Goal: Information Seeking & Learning: Compare options

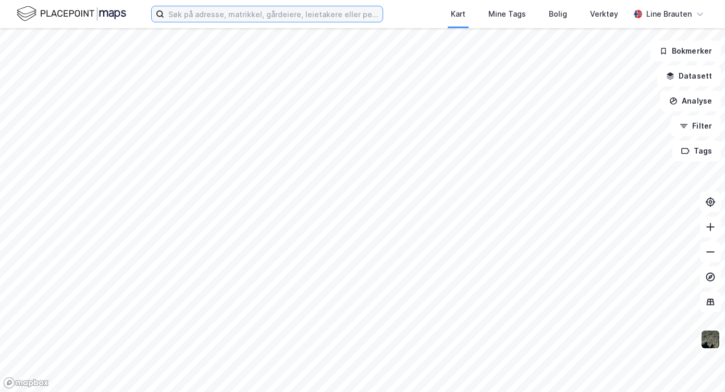
click at [226, 16] on input at bounding box center [273, 14] width 218 height 16
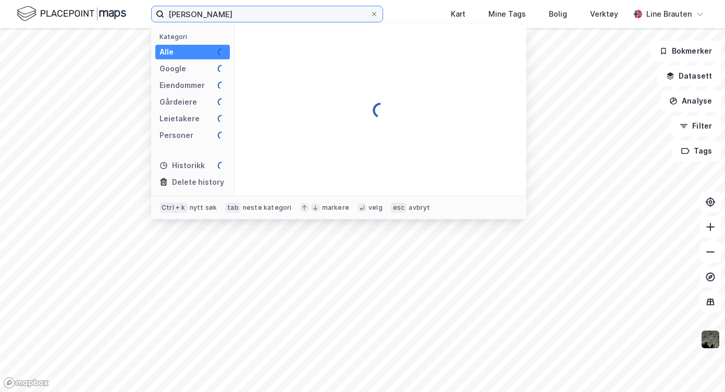
type input "[PERSON_NAME]"
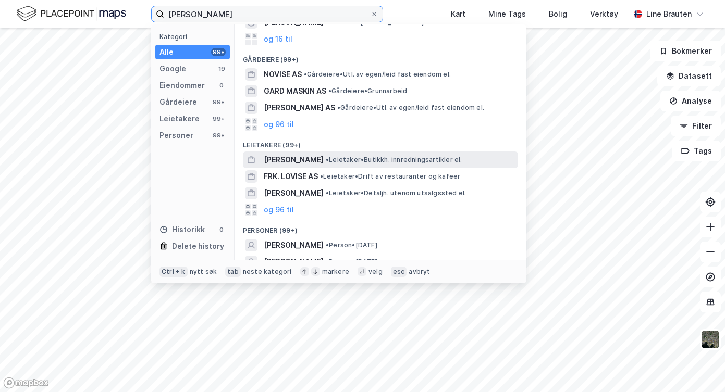
scroll to position [104, 0]
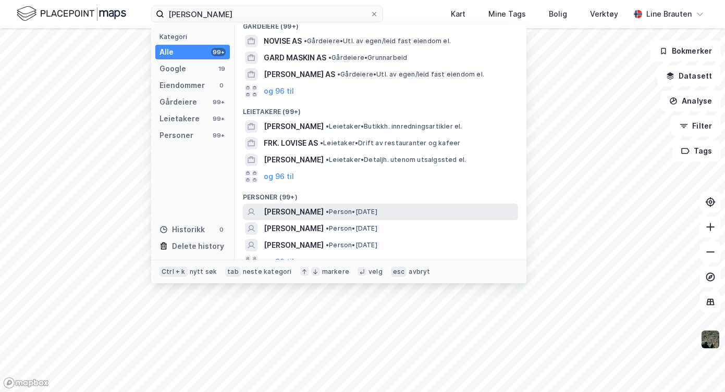
click at [318, 209] on span "[PERSON_NAME]" at bounding box center [294, 212] width 60 height 13
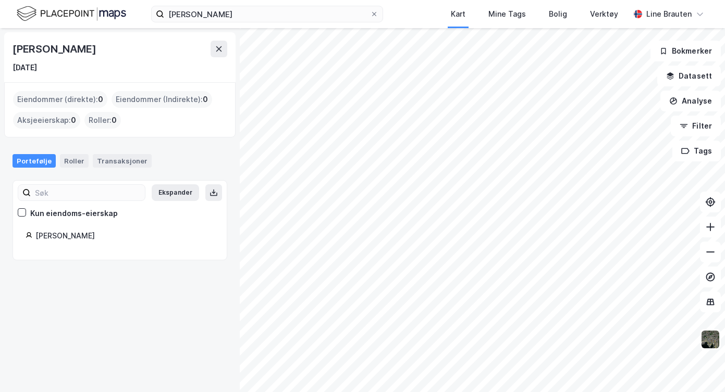
click at [71, 238] on div "[PERSON_NAME]" at bounding box center [124, 236] width 179 height 13
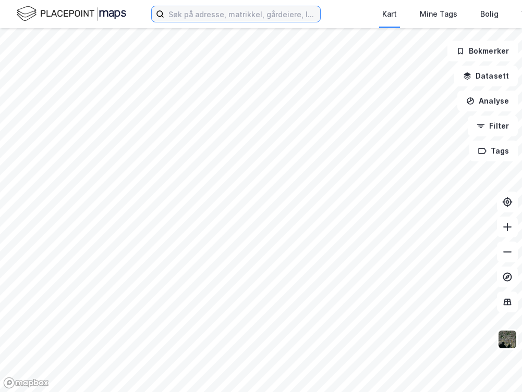
click at [315, 9] on input at bounding box center [242, 14] width 156 height 16
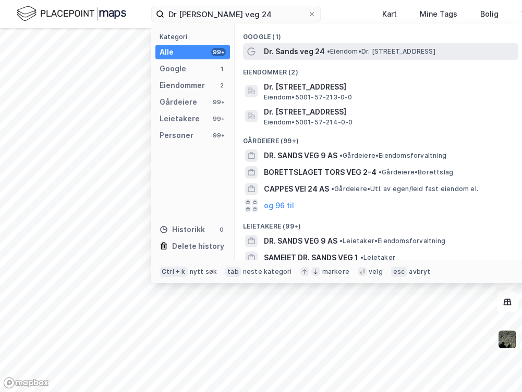
click at [409, 55] on span "• Eiendom • Dr. [STREET_ADDRESS]" at bounding box center [381, 51] width 108 height 8
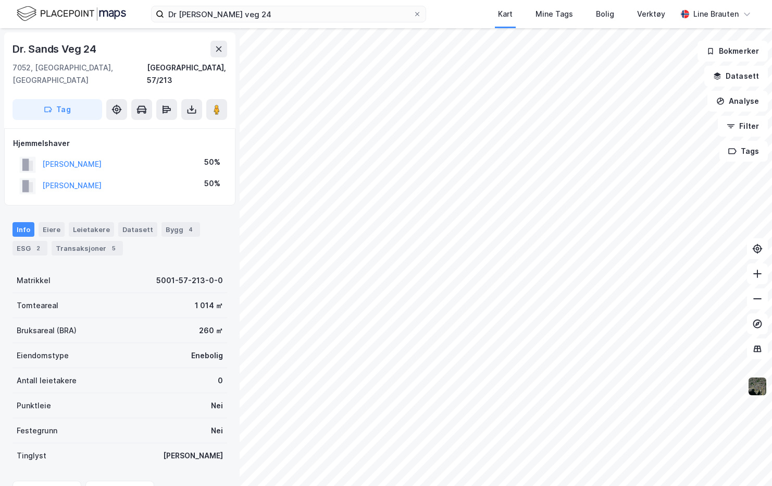
click at [521, 389] on img at bounding box center [758, 386] width 20 height 20
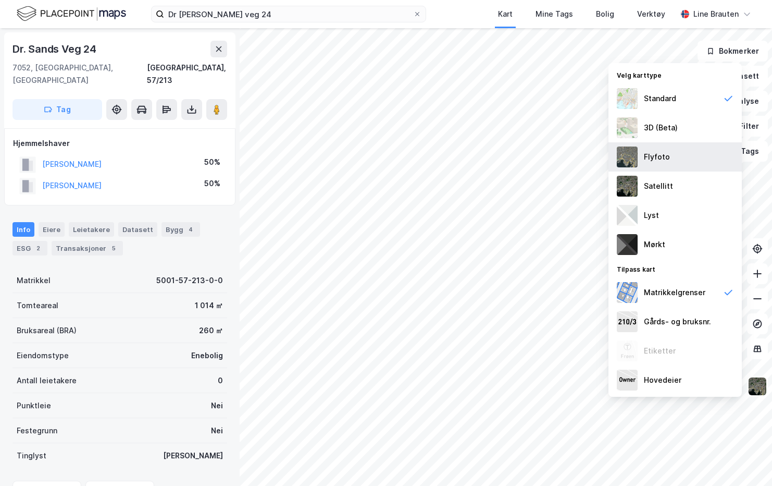
click at [521, 162] on img at bounding box center [627, 156] width 21 height 21
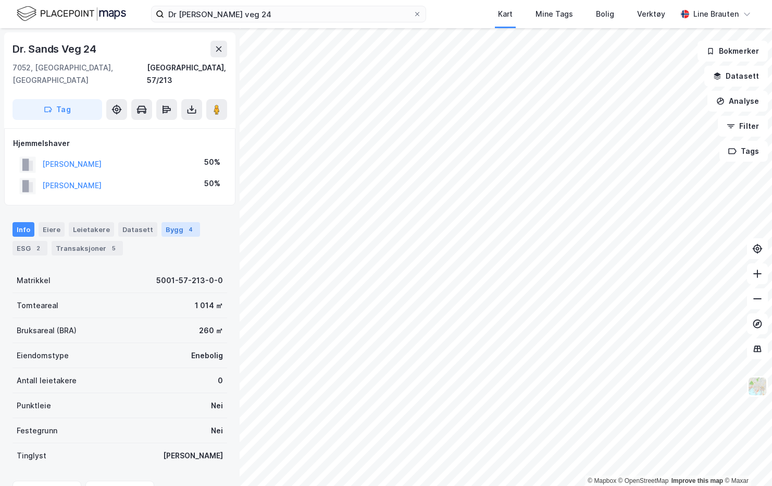
click at [173, 222] on div "Bygg 4" at bounding box center [181, 229] width 39 height 15
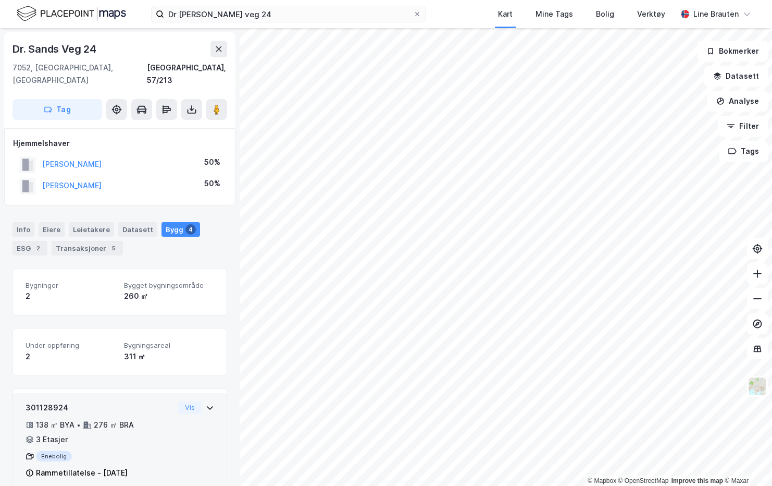
click at [206, 392] on icon at bounding box center [210, 407] width 8 height 8
click at [196, 392] on div "Vis" at bounding box center [196, 407] width 36 height 13
click at [145, 392] on div "Enebolig" at bounding box center [100, 456] width 149 height 10
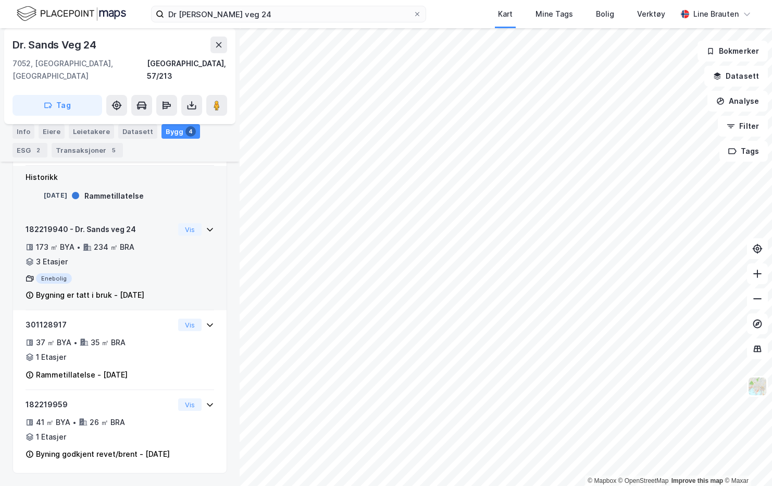
scroll to position [315, 0]
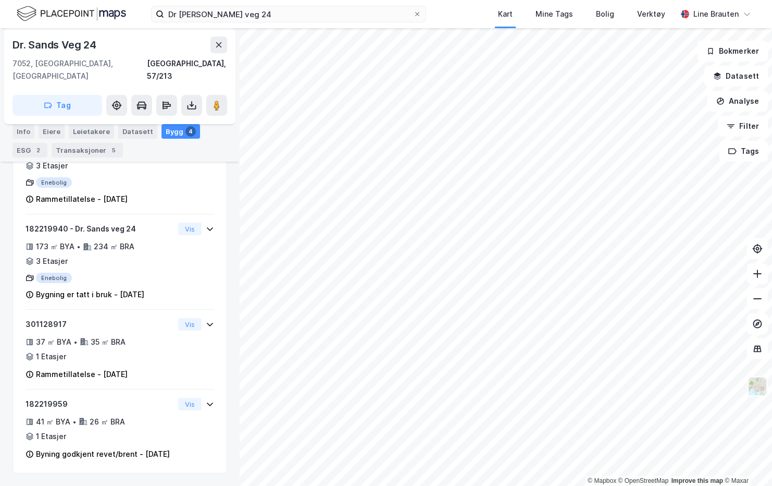
scroll to position [266, 0]
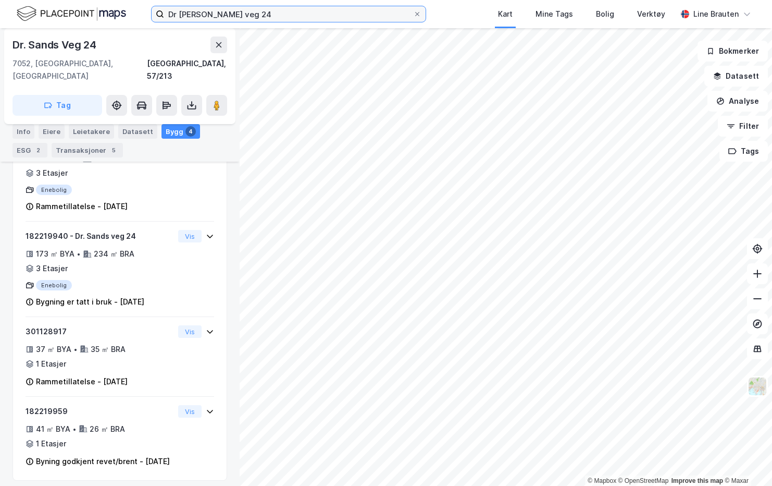
click at [240, 17] on input "Dr sands veg 24" at bounding box center [288, 14] width 249 height 16
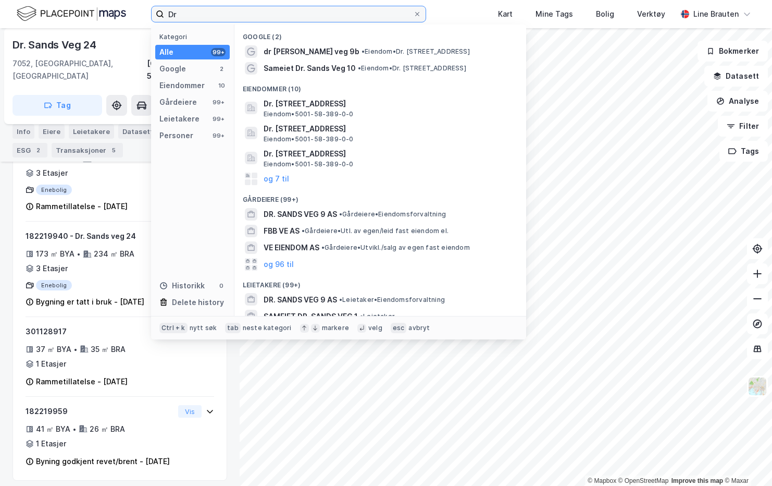
type input "D"
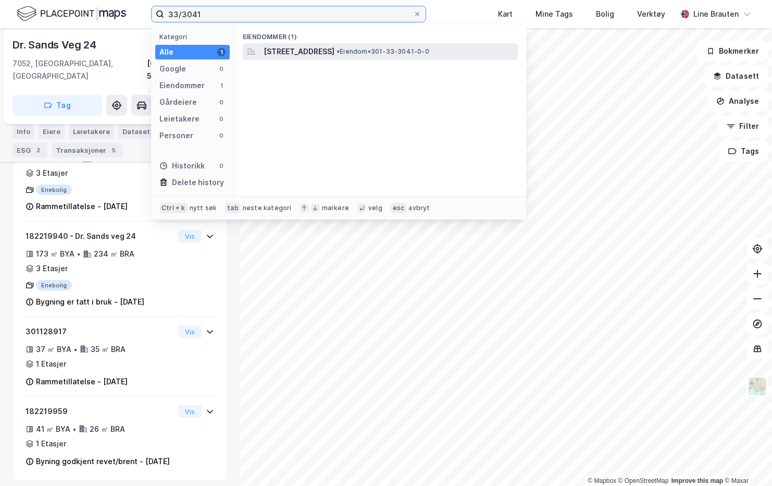
type input "33/3041"
click at [335, 50] on span "Krags terrasse 9A, 0783, OSLO, OSLO" at bounding box center [299, 51] width 71 height 13
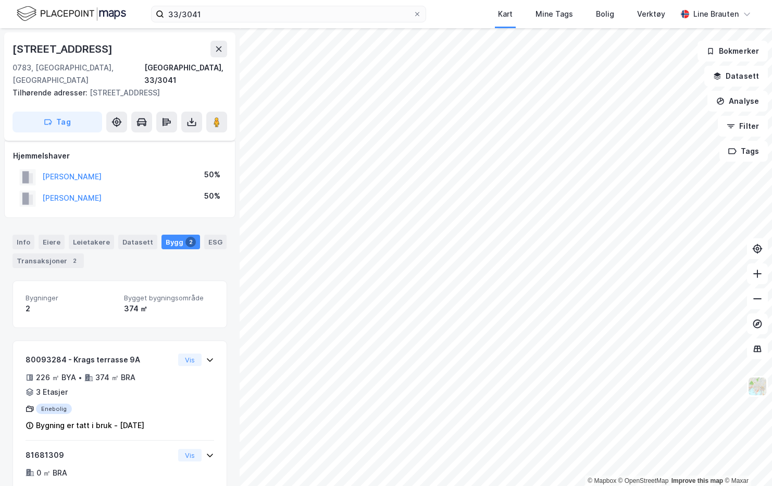
scroll to position [24, 0]
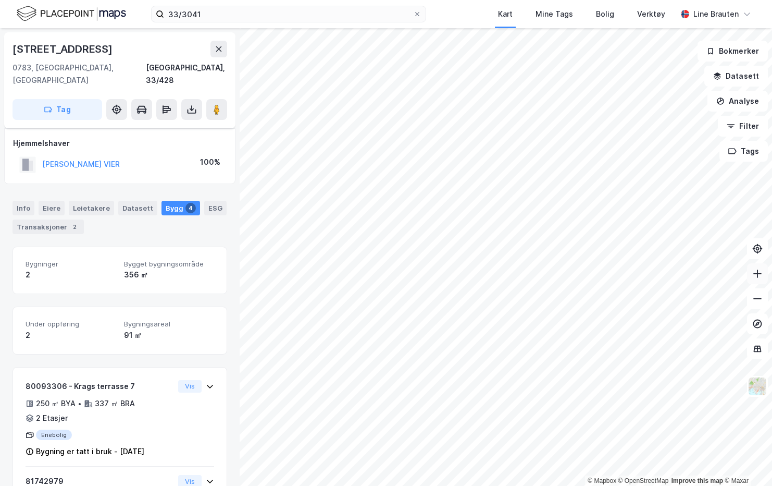
scroll to position [24, 0]
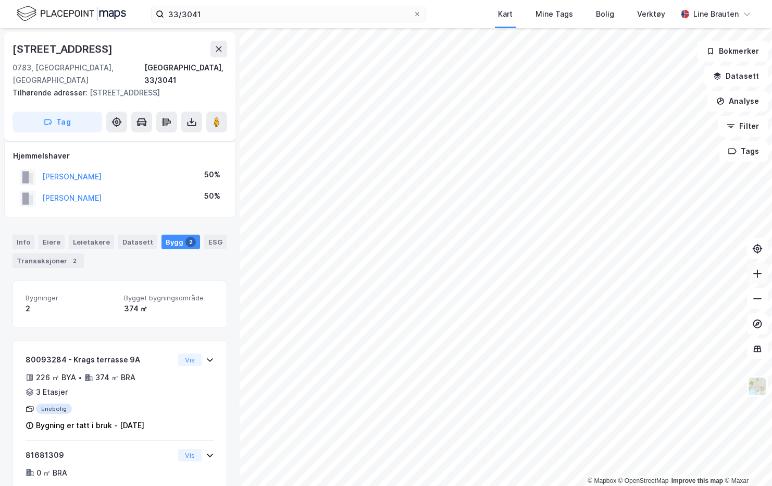
scroll to position [24, 0]
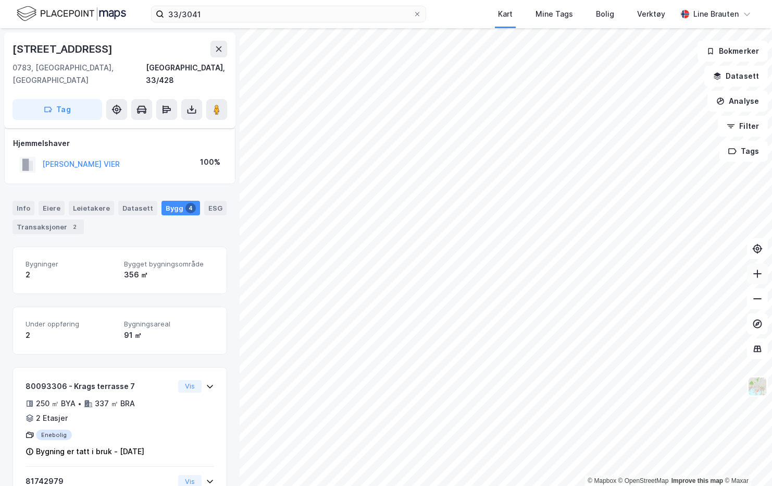
scroll to position [24, 0]
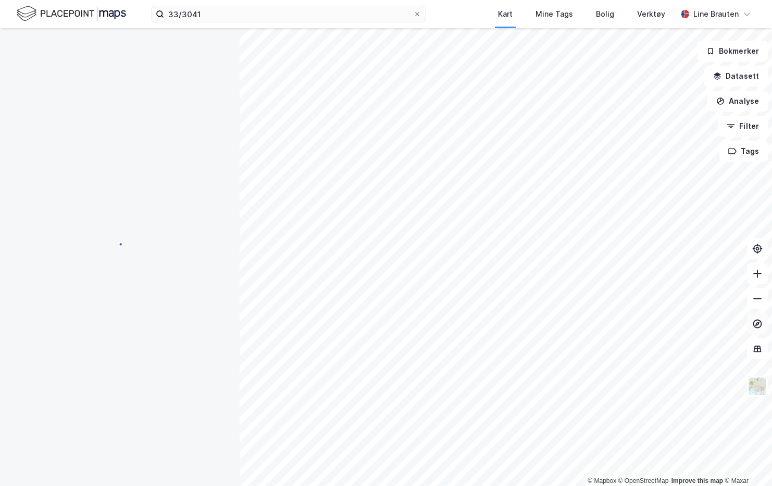
scroll to position [24, 0]
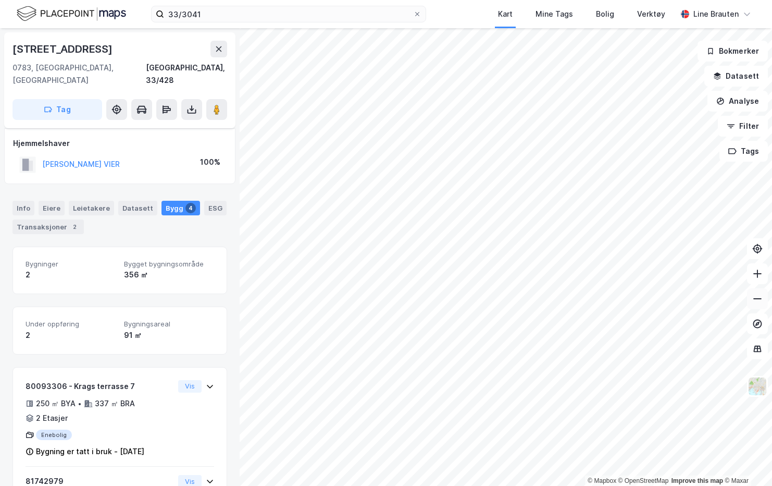
scroll to position [24, 0]
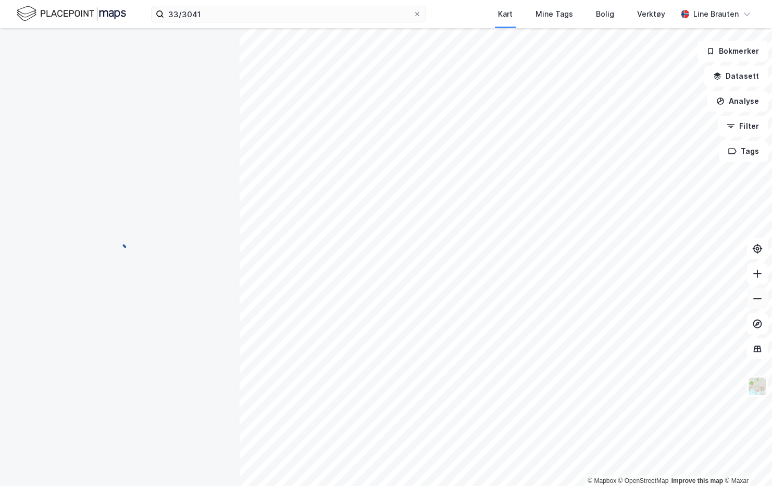
scroll to position [24, 0]
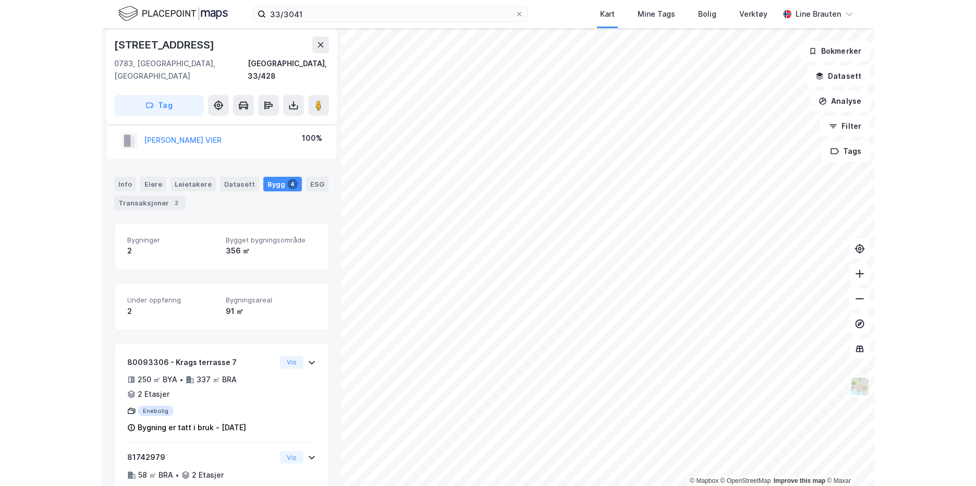
scroll to position [150, 0]
